Goal: Transaction & Acquisition: Purchase product/service

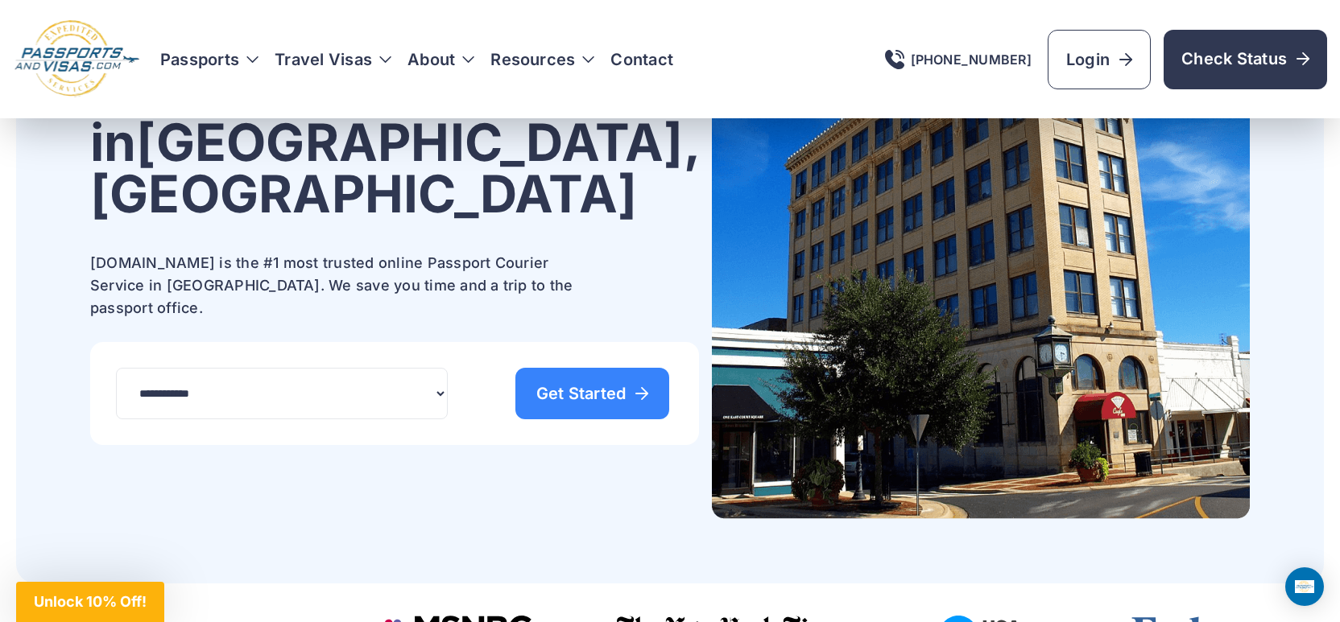
scroll to position [242, 0]
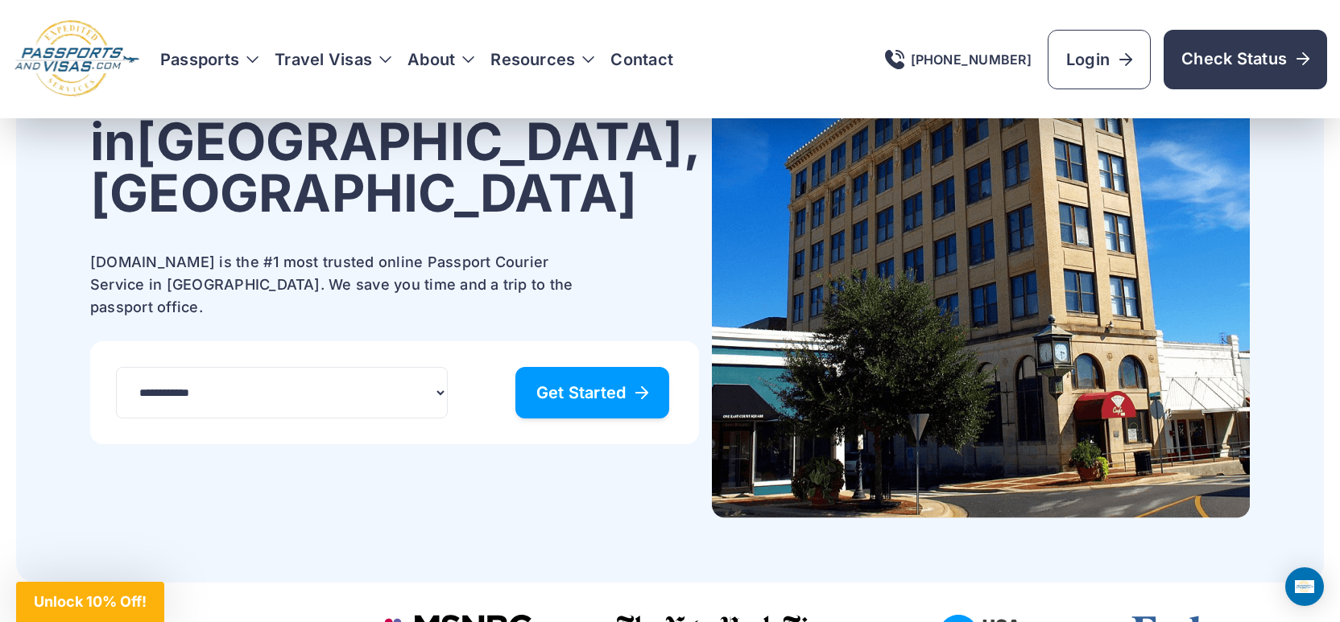
click at [564, 367] on link "Get Started" at bounding box center [592, 393] width 155 height 52
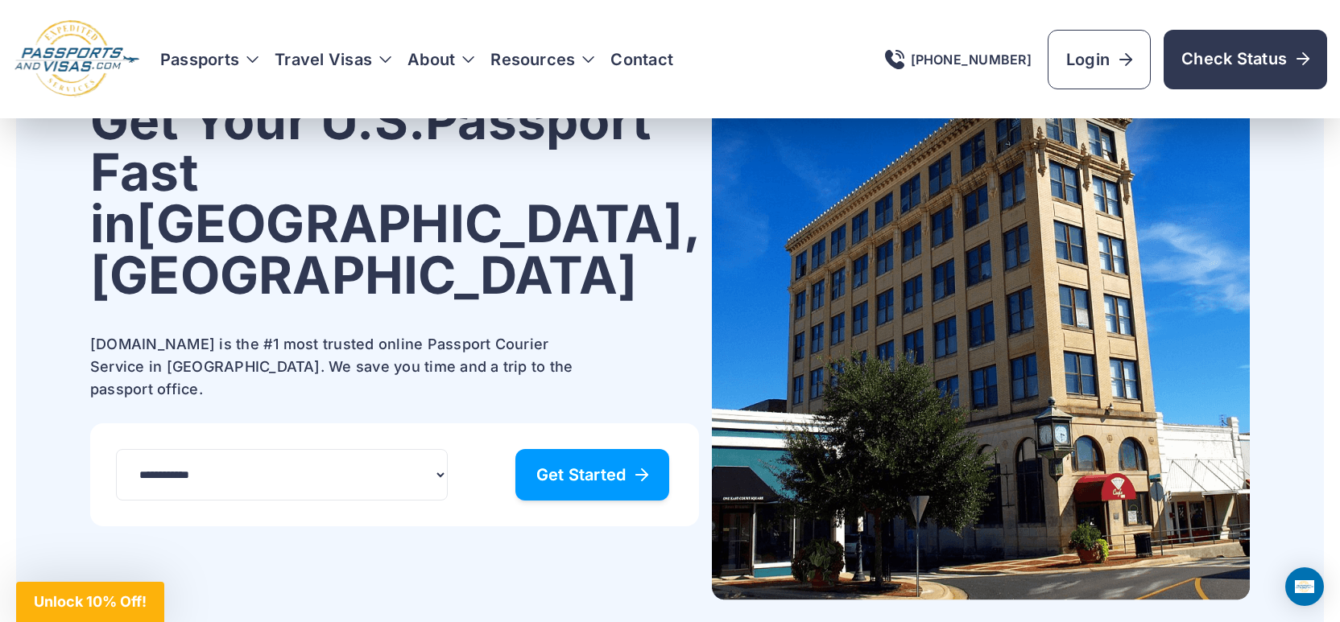
scroll to position [160, 0]
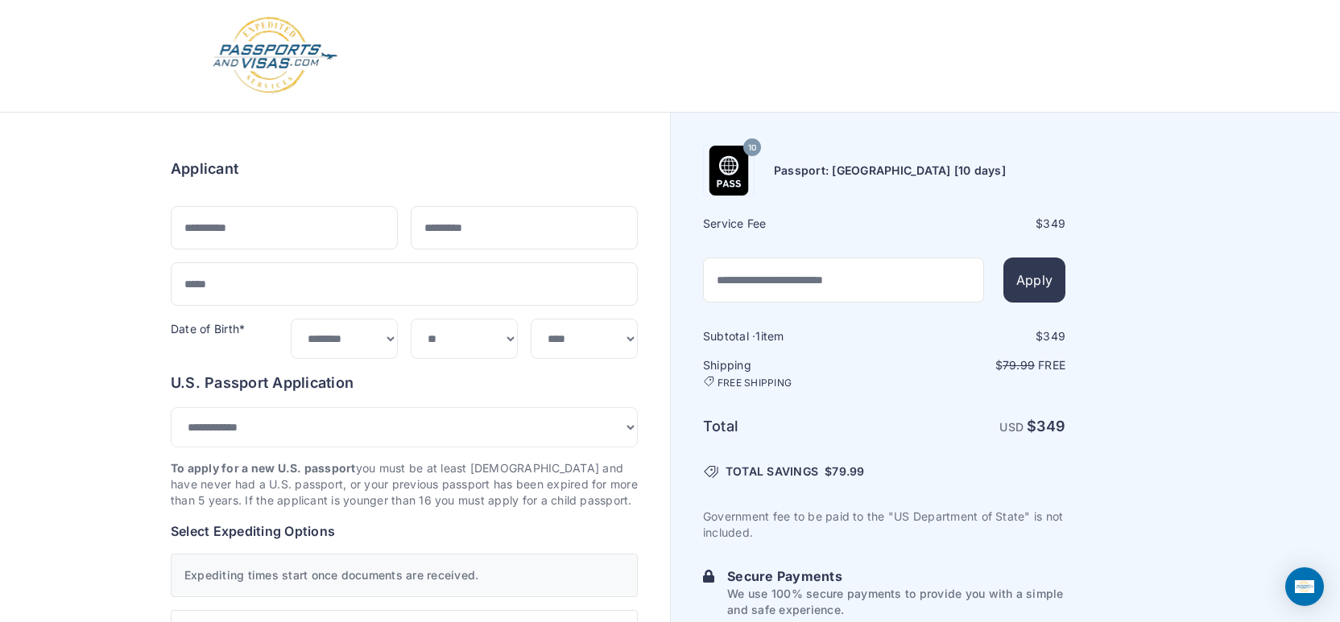
select select "***"
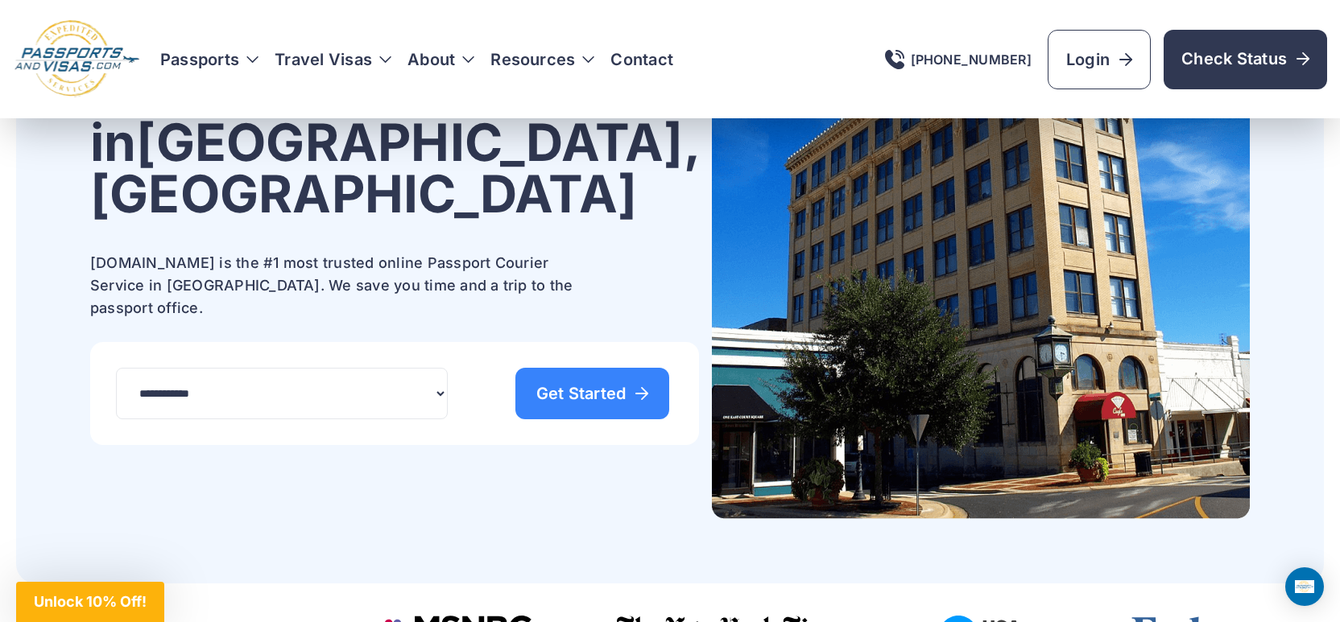
scroll to position [242, 0]
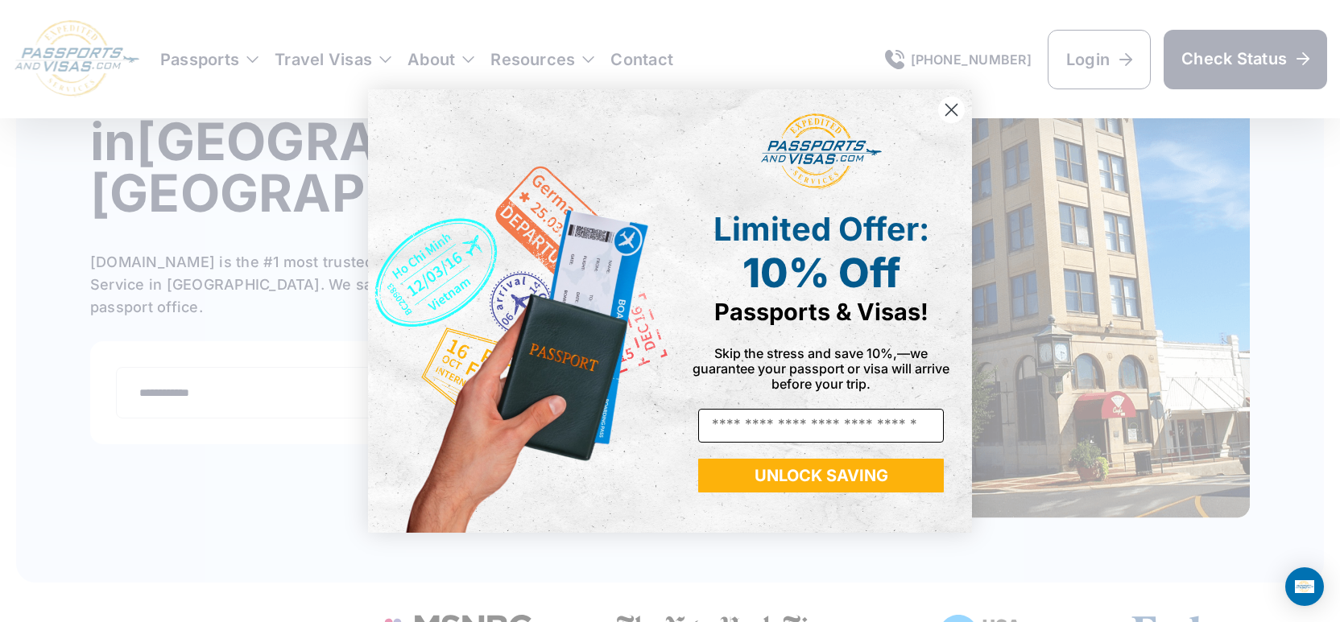
click at [766, 422] on input "Email" at bounding box center [821, 426] width 246 height 34
type input "**********"
click at [827, 490] on button "UNLOCK SAVING" at bounding box center [821, 476] width 246 height 34
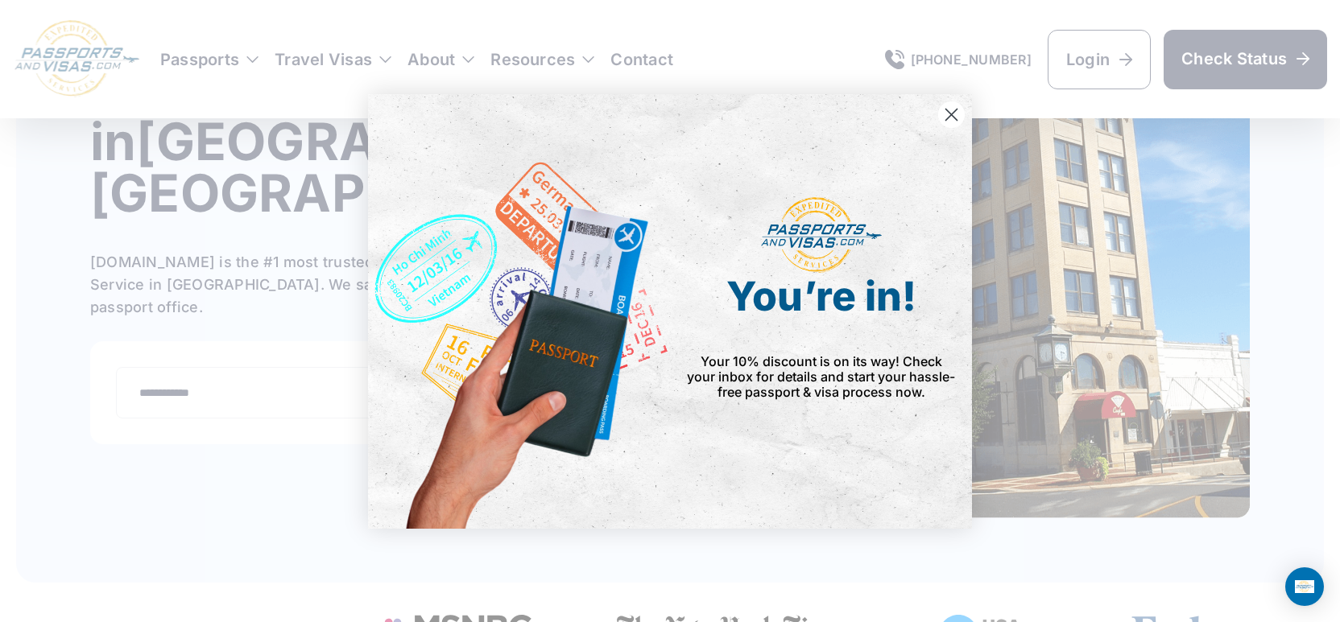
click at [952, 107] on circle "Close dialog" at bounding box center [951, 114] width 27 height 27
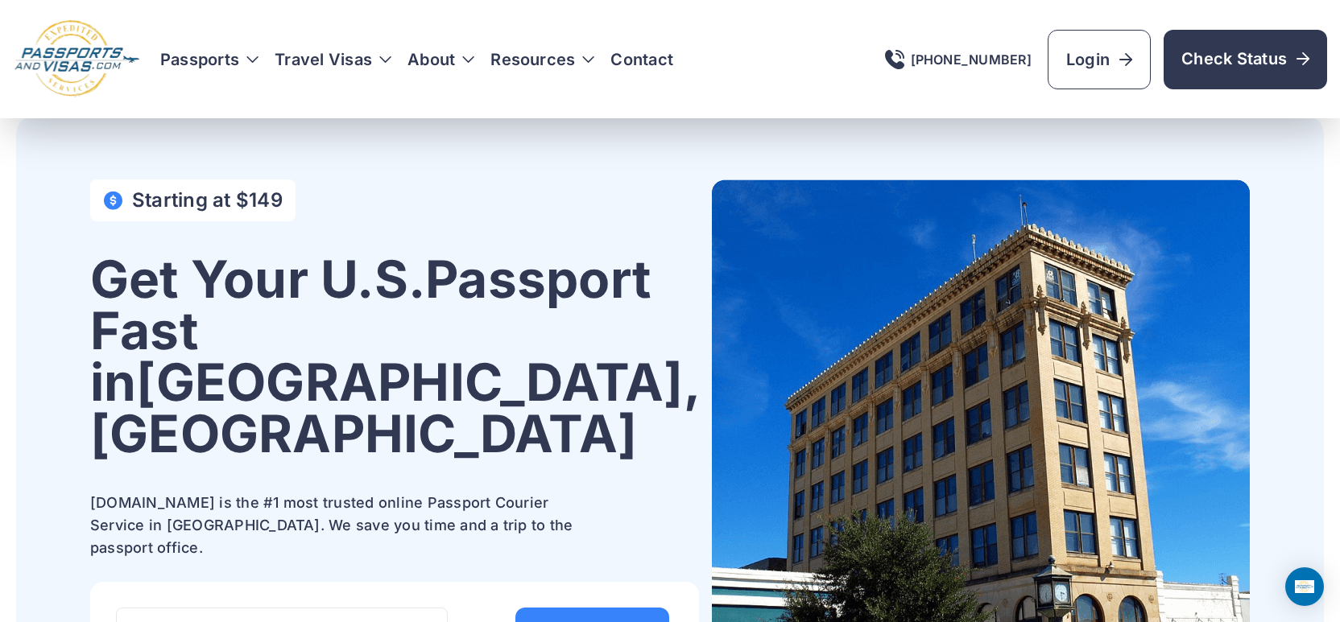
scroll to position [0, 0]
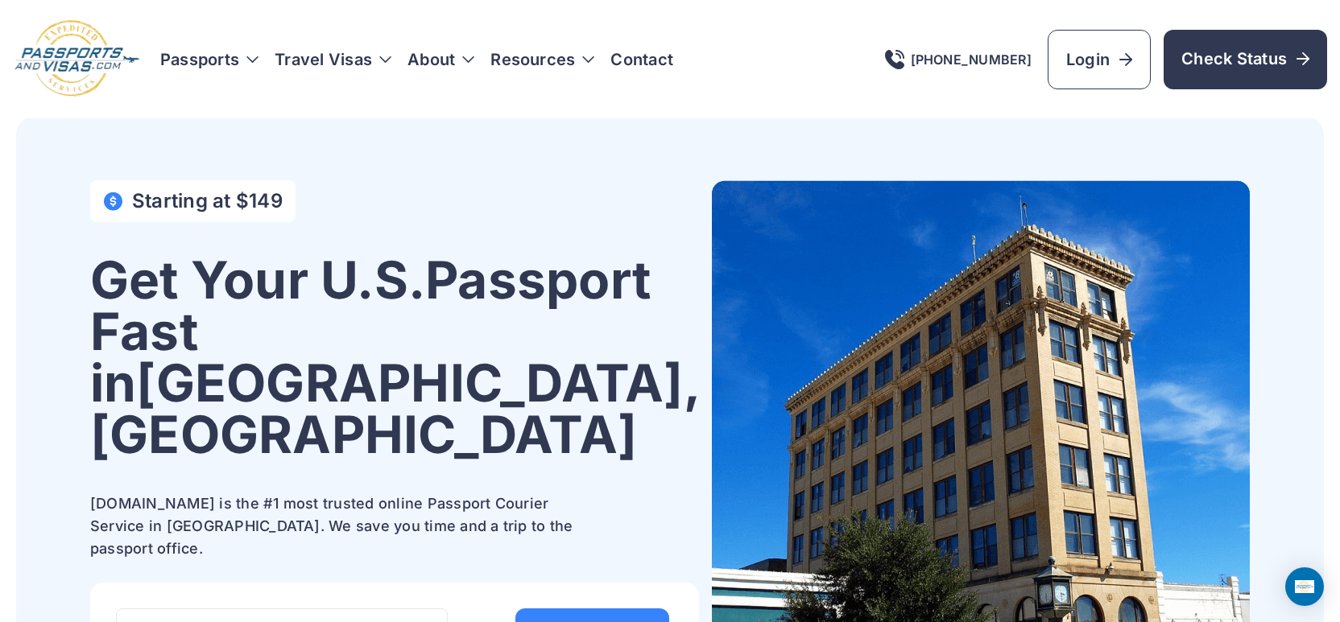
scroll to position [242, 0]
